Goal: Information Seeking & Learning: Learn about a topic

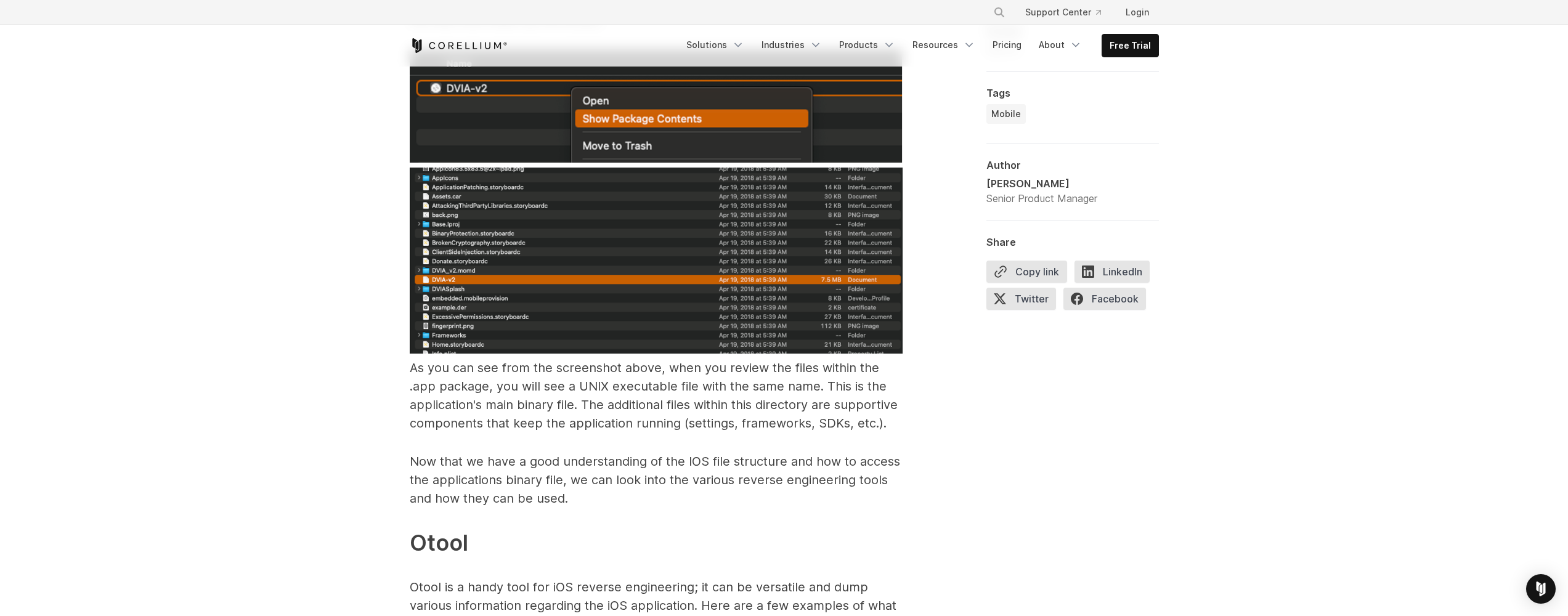
scroll to position [2224, 0]
drag, startPoint x: 576, startPoint y: 370, endPoint x: 815, endPoint y: 361, distance: 239.2
click at [815, 361] on span "As you can see from the screenshot above, when you review the files within the …" at bounding box center [654, 394] width 488 height 70
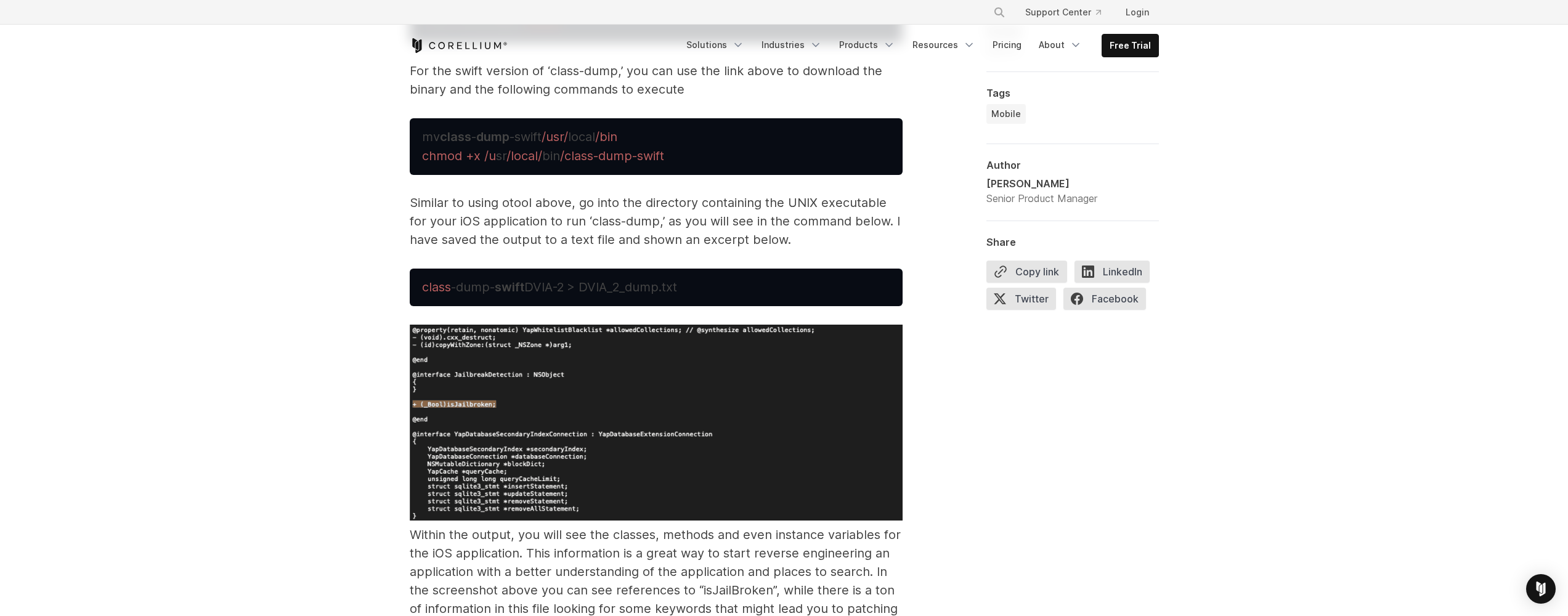
scroll to position [4342, 0]
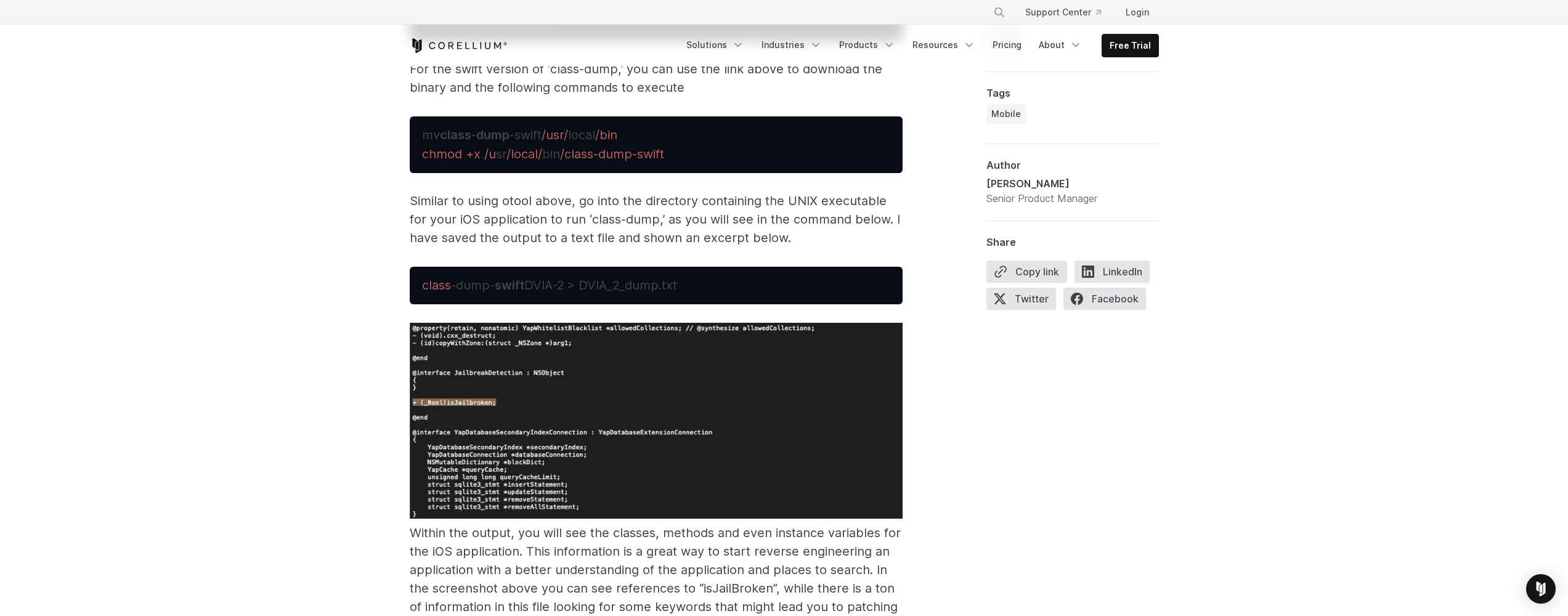
click at [363, 281] on div "Intro to iOS mobile reverse engineering Learn how to reverse engineer an app: t…" at bounding box center [784, 199] width 1568 height 8948
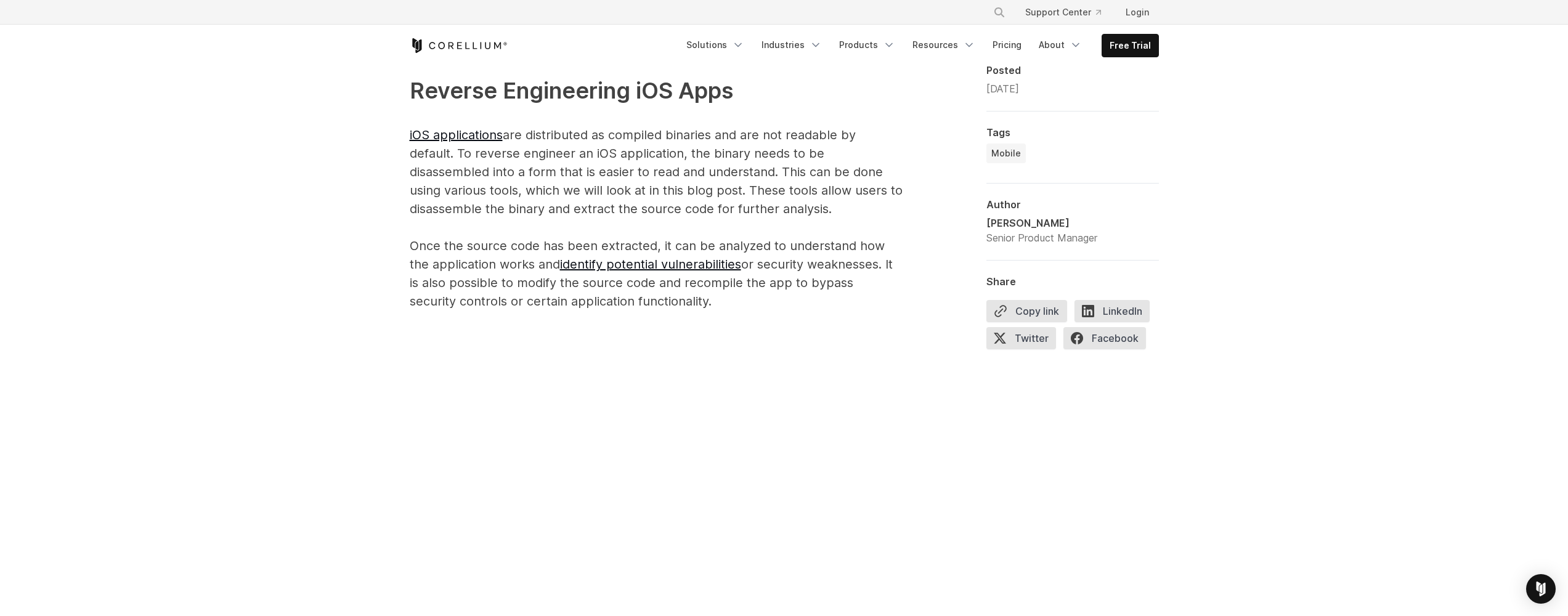
scroll to position [801, 0]
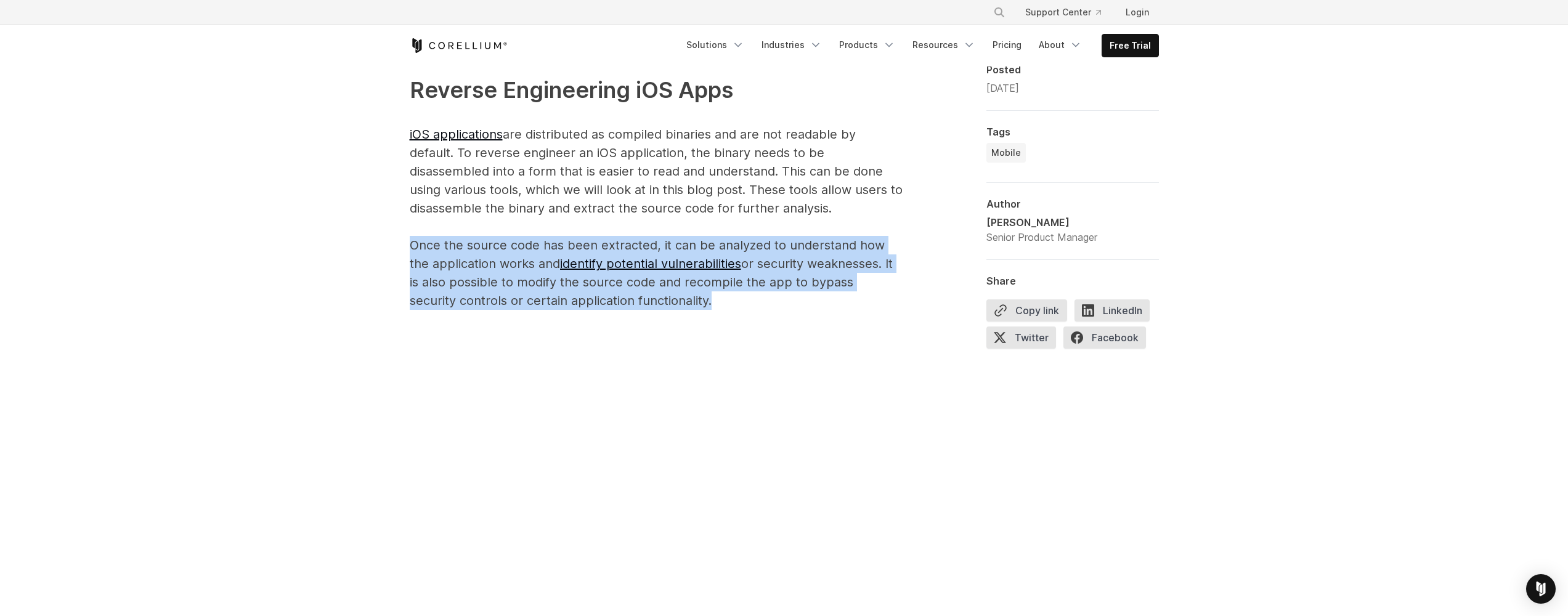
drag, startPoint x: 399, startPoint y: 248, endPoint x: 659, endPoint y: 306, distance: 266.4
click at [659, 306] on p "Reverse Engineering iOS Apps iOS applications are distributed as compiled binar…" at bounding box center [656, 191] width 493 height 236
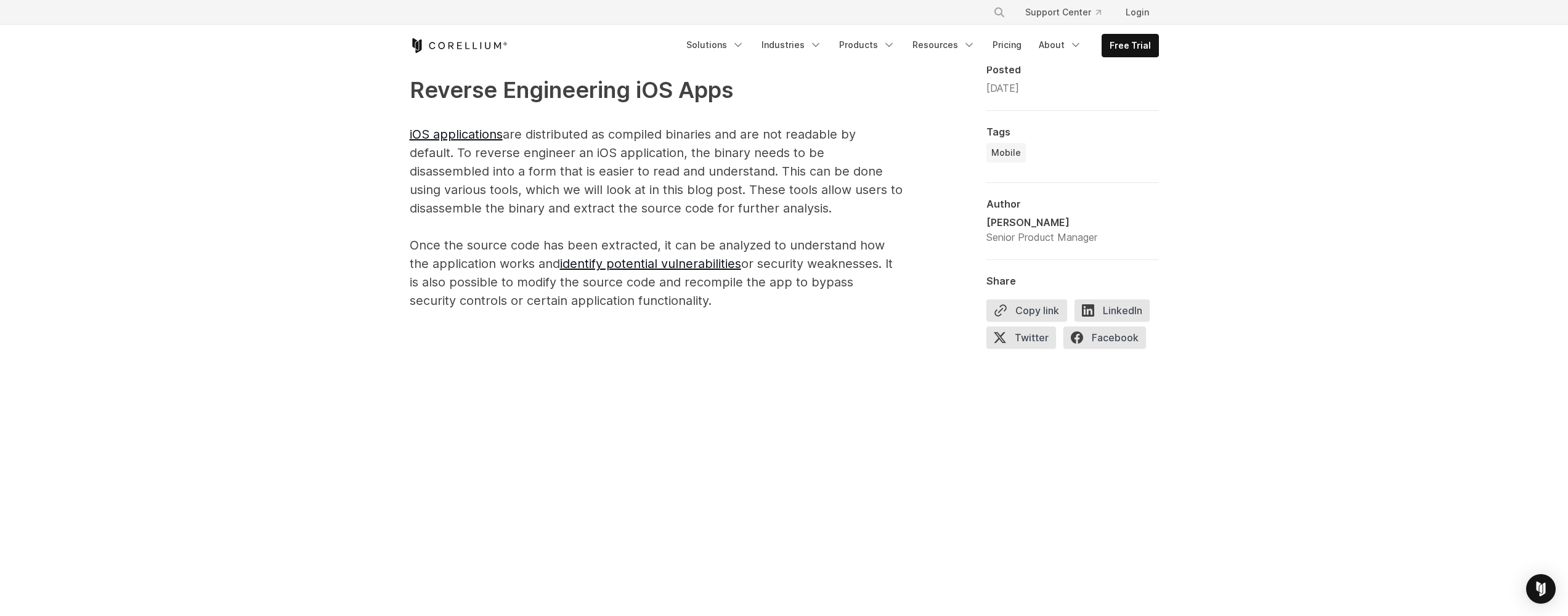
drag, startPoint x: 659, startPoint y: 306, endPoint x: 420, endPoint y: 243, distance: 247.2
click at [420, 243] on p "Reverse Engineering iOS Apps iOS applications are distributed as compiled binar…" at bounding box center [656, 191] width 493 height 236
click at [414, 244] on p "Reverse Engineering iOS Apps iOS applications are distributed as compiled binar…" at bounding box center [656, 191] width 493 height 236
drag, startPoint x: 410, startPoint y: 244, endPoint x: 660, endPoint y: 307, distance: 257.8
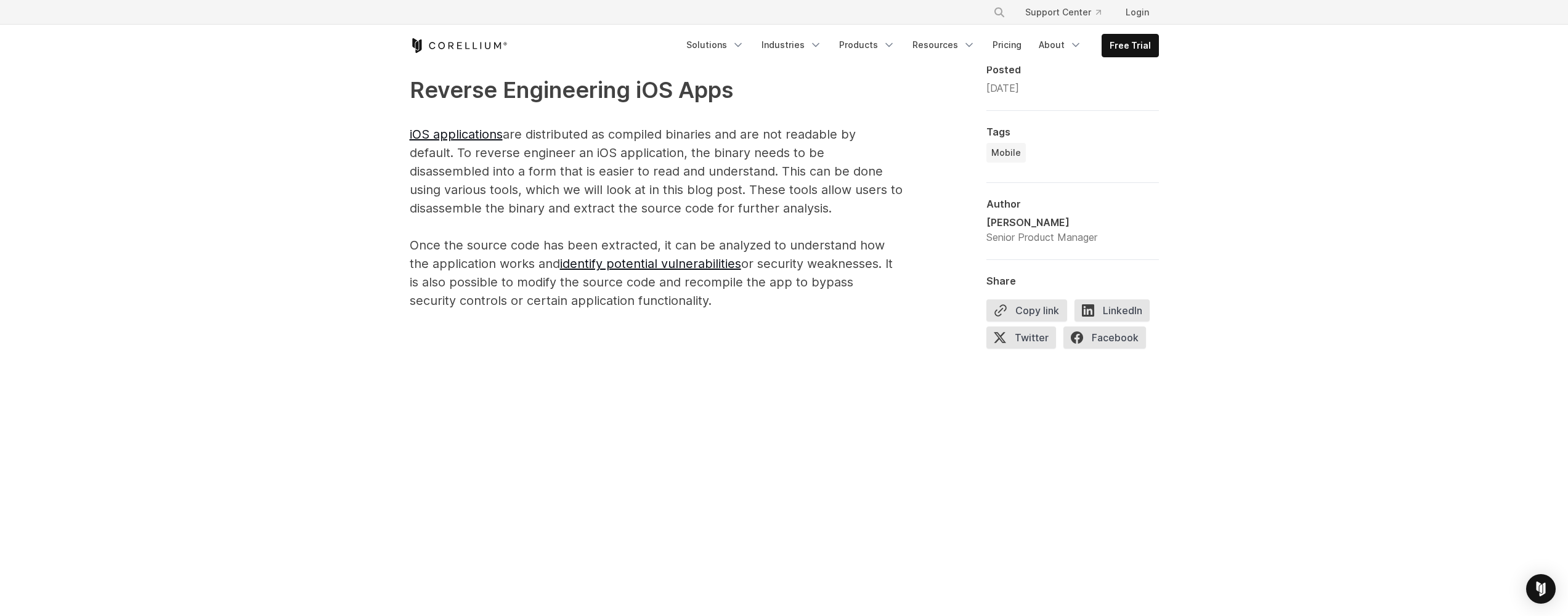
click at [660, 307] on p "Reverse Engineering iOS Apps iOS applications are distributed as compiled binar…" at bounding box center [656, 191] width 493 height 236
click at [660, 308] on p "Reverse Engineering iOS Apps iOS applications are distributed as compiled binar…" at bounding box center [656, 191] width 493 height 236
drag, startPoint x: 663, startPoint y: 305, endPoint x: 387, endPoint y: 249, distance: 281.6
click at [416, 244] on p "Reverse Engineering iOS Apps iOS applications are distributed as compiled binar…" at bounding box center [656, 191] width 493 height 236
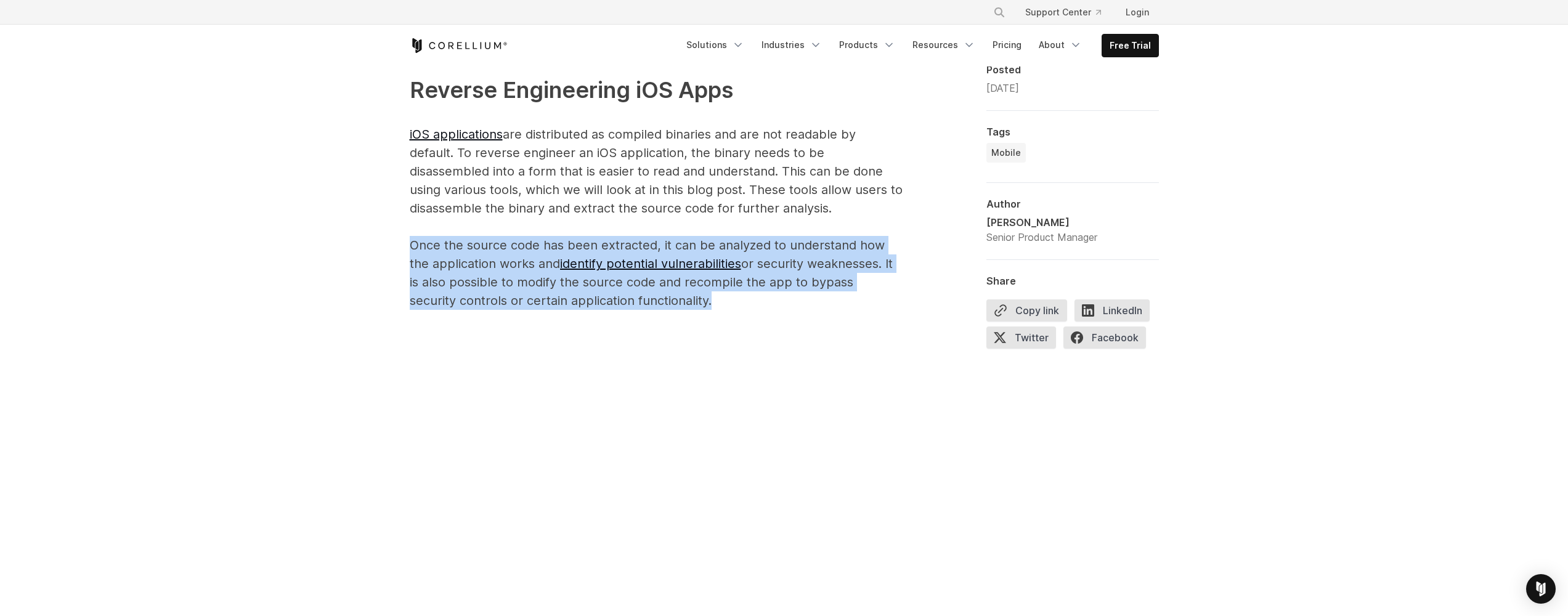
drag, startPoint x: 413, startPoint y: 244, endPoint x: 658, endPoint y: 298, distance: 250.9
click at [658, 299] on p "Reverse Engineering iOS Apps iOS applications are distributed as compiled binar…" at bounding box center [656, 191] width 493 height 236
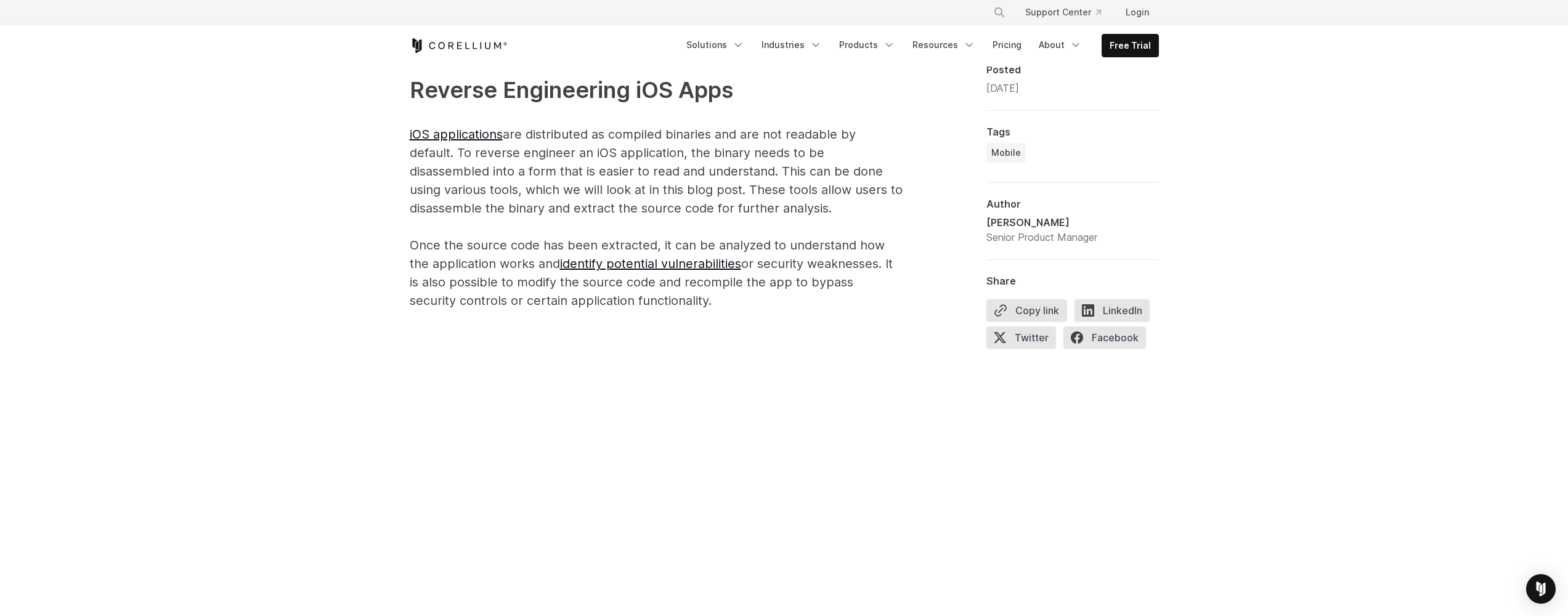
click at [658, 298] on p "Reverse Engineering iOS Apps iOS applications are distributed as compiled binar…" at bounding box center [656, 191] width 493 height 236
drag, startPoint x: 658, startPoint y: 298, endPoint x: 408, endPoint y: 245, distance: 255.6
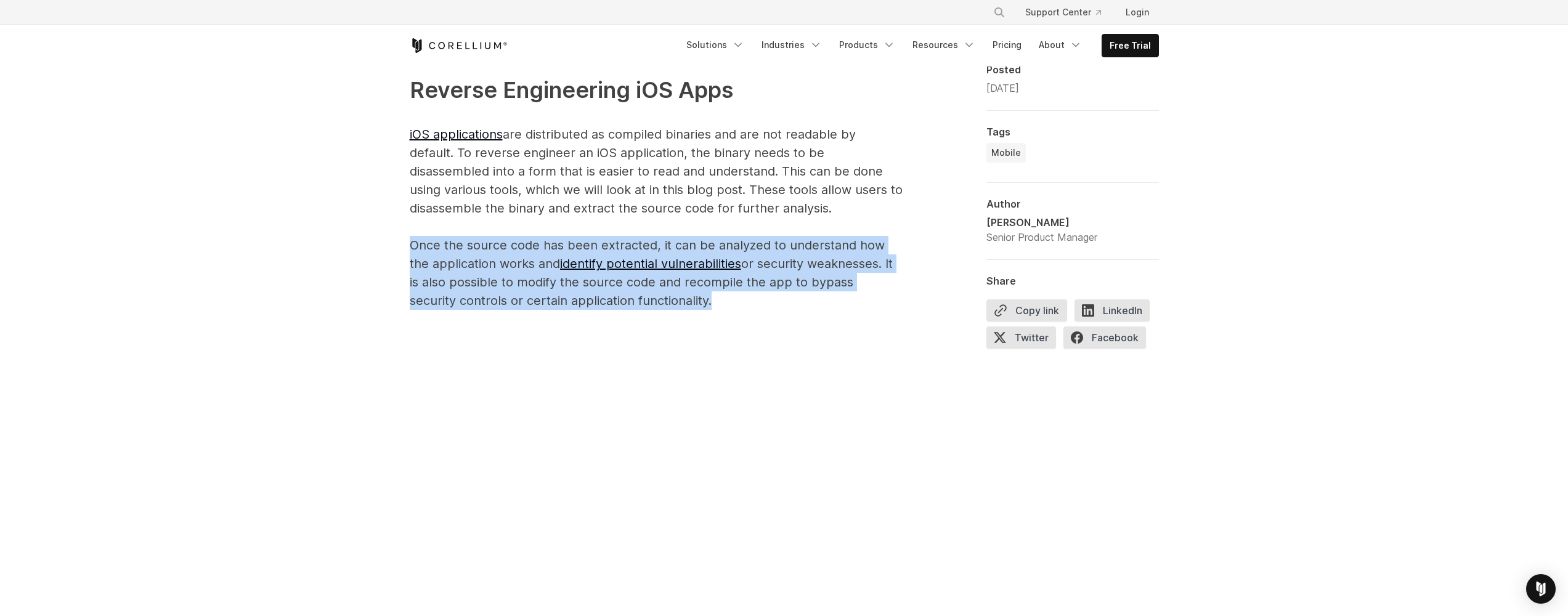
drag, startPoint x: 408, startPoint y: 245, endPoint x: 659, endPoint y: 299, distance: 256.7
click at [659, 299] on p "Reverse Engineering iOS Apps iOS applications are distributed as compiled binar…" at bounding box center [656, 191] width 493 height 236
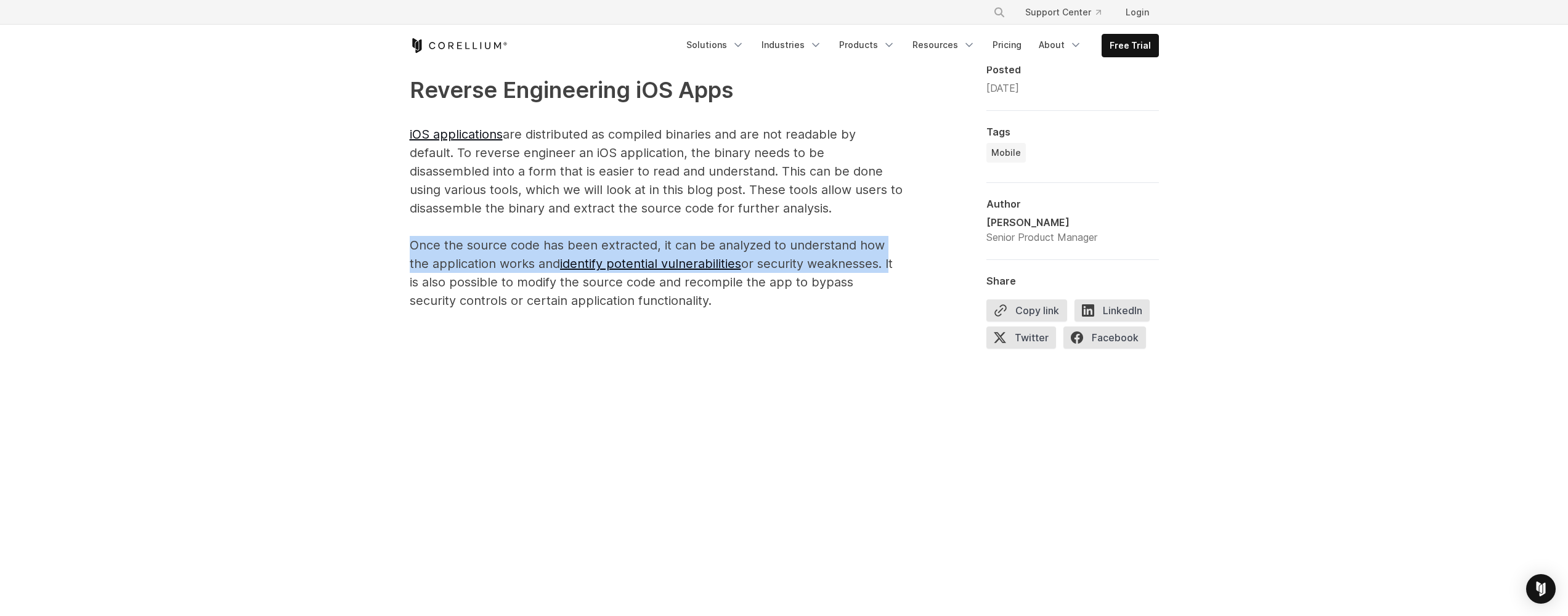
drag, startPoint x: 408, startPoint y: 244, endPoint x: 891, endPoint y: 268, distance: 483.6
click at [891, 268] on p "Reverse Engineering iOS Apps iOS applications are distributed as compiled binar…" at bounding box center [656, 191] width 493 height 236
drag, startPoint x: 892, startPoint y: 264, endPoint x: 395, endPoint y: 236, distance: 497.8
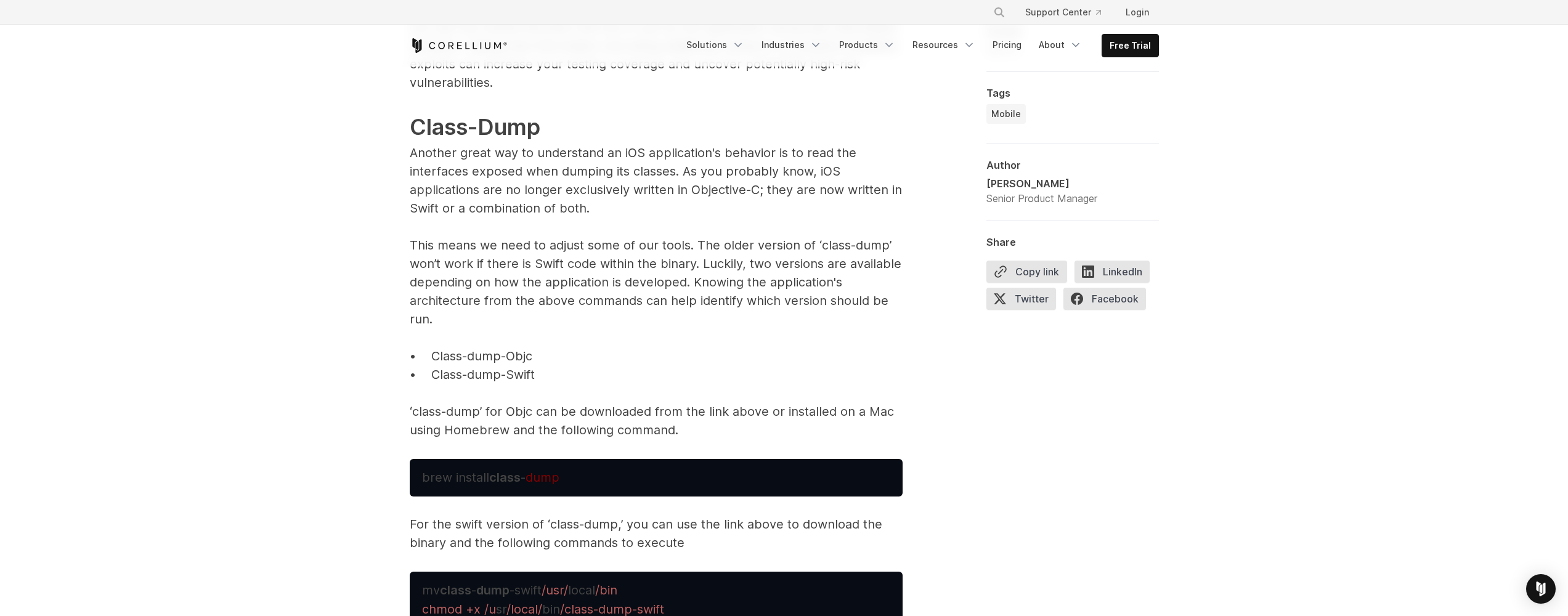
scroll to position [3887, 0]
click at [586, 459] on pre "brew install class - dump" at bounding box center [656, 478] width 493 height 38
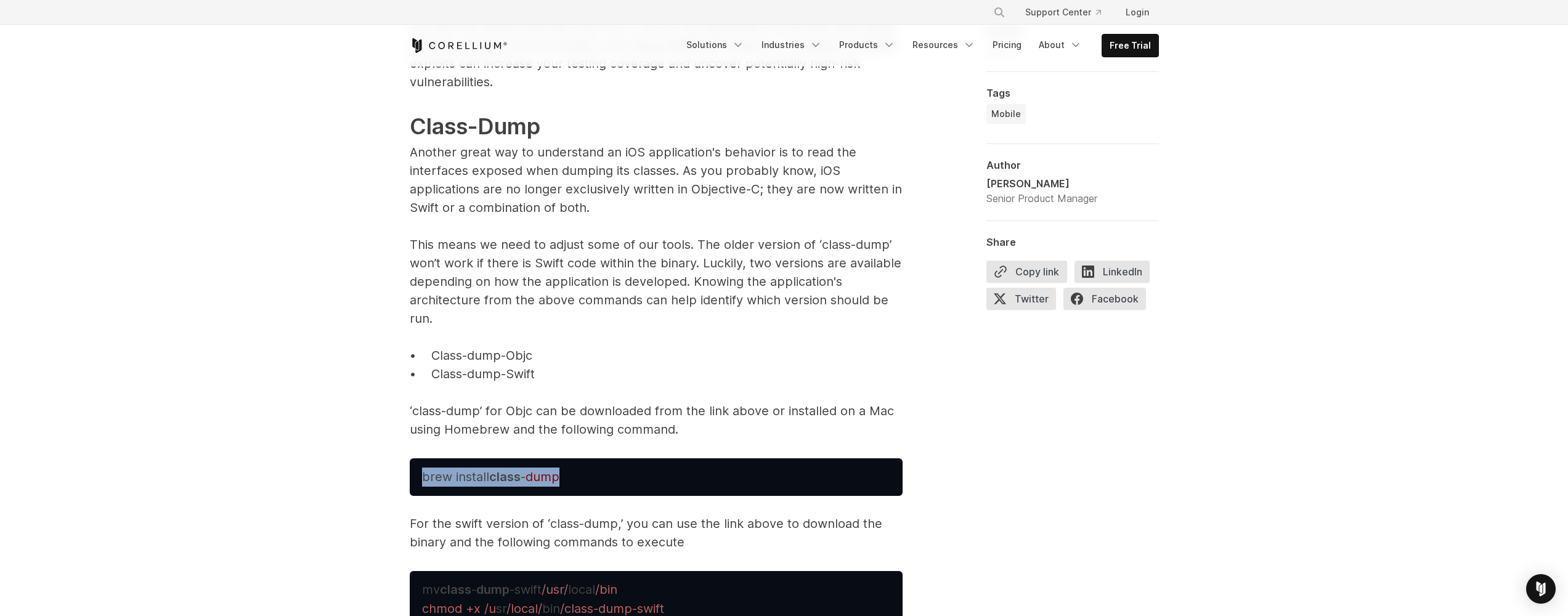
drag, startPoint x: 600, startPoint y: 463, endPoint x: 393, endPoint y: 453, distance: 207.2
copy span "brew install class - dump"
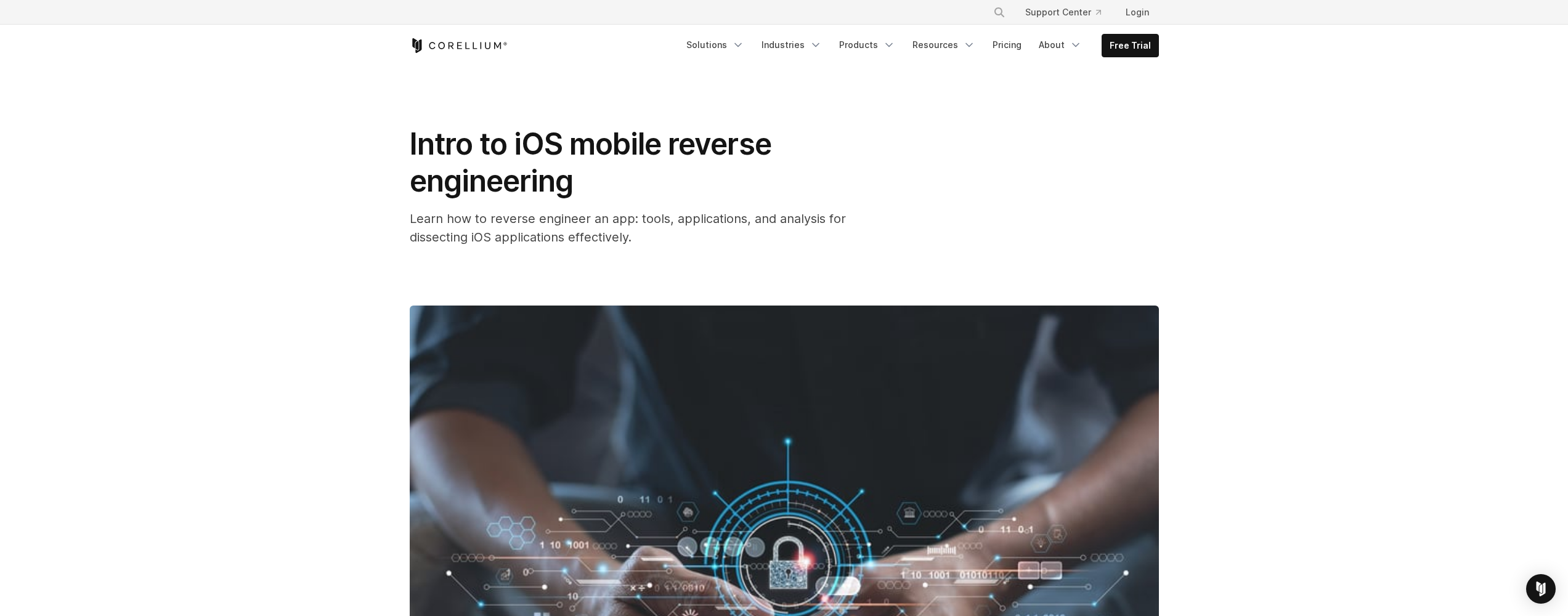
scroll to position [0, 0]
